Goal: Check status: Check status

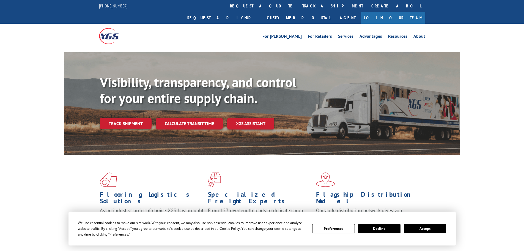
click at [420, 227] on button "Accept" at bounding box center [425, 228] width 42 height 9
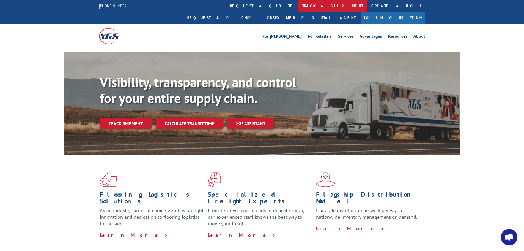
click at [298, 4] on link "track a shipment" at bounding box center [332, 6] width 69 height 12
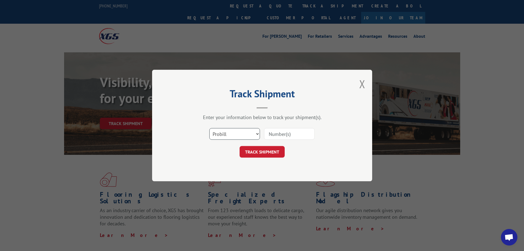
click at [243, 134] on select "Select category... Probill BOL PO" at bounding box center [234, 134] width 51 height 12
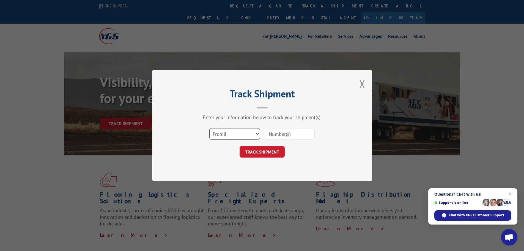
select select "bol"
click at [209, 128] on select "Select category... Probill BOL PO" at bounding box center [234, 134] width 51 height 12
click at [273, 134] on input at bounding box center [289, 134] width 51 height 12
paste input "0078160509"
type input "0078160509"
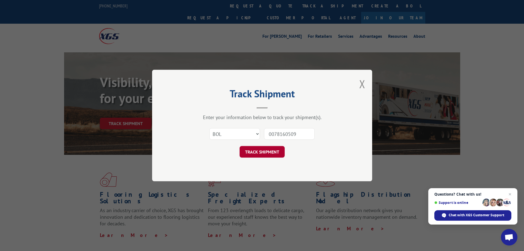
click at [261, 150] on button "TRACK SHIPMENT" at bounding box center [262, 152] width 45 height 12
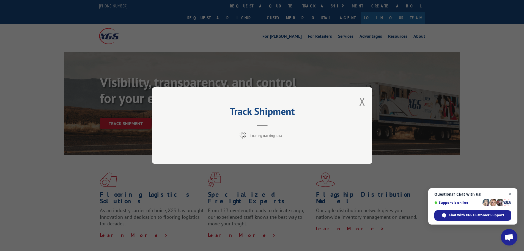
drag, startPoint x: 509, startPoint y: 193, endPoint x: 509, endPoint y: 170, distance: 23.4
click at [509, 193] on span "Open chat" at bounding box center [510, 194] width 7 height 7
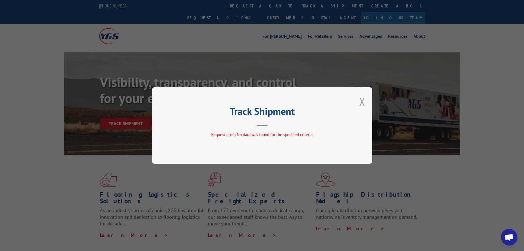
click at [363, 98] on button "Close modal" at bounding box center [362, 101] width 6 height 15
